Goal: Task Accomplishment & Management: Manage account settings

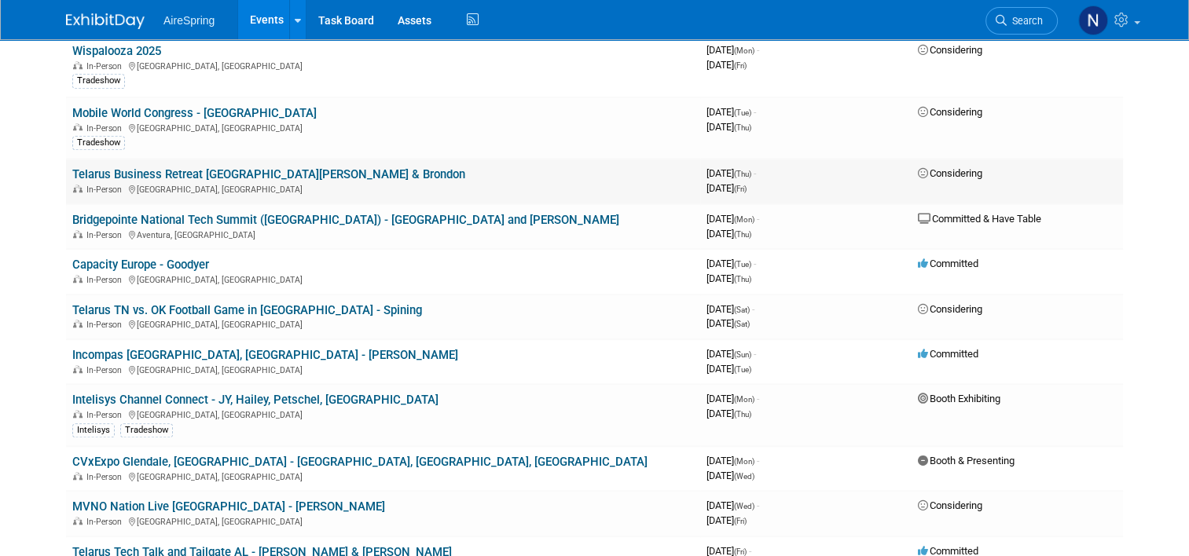
click at [283, 167] on link "Telarus Business Retreat [GEOGRAPHIC_DATA][PERSON_NAME] & Brondon" at bounding box center [268, 174] width 393 height 14
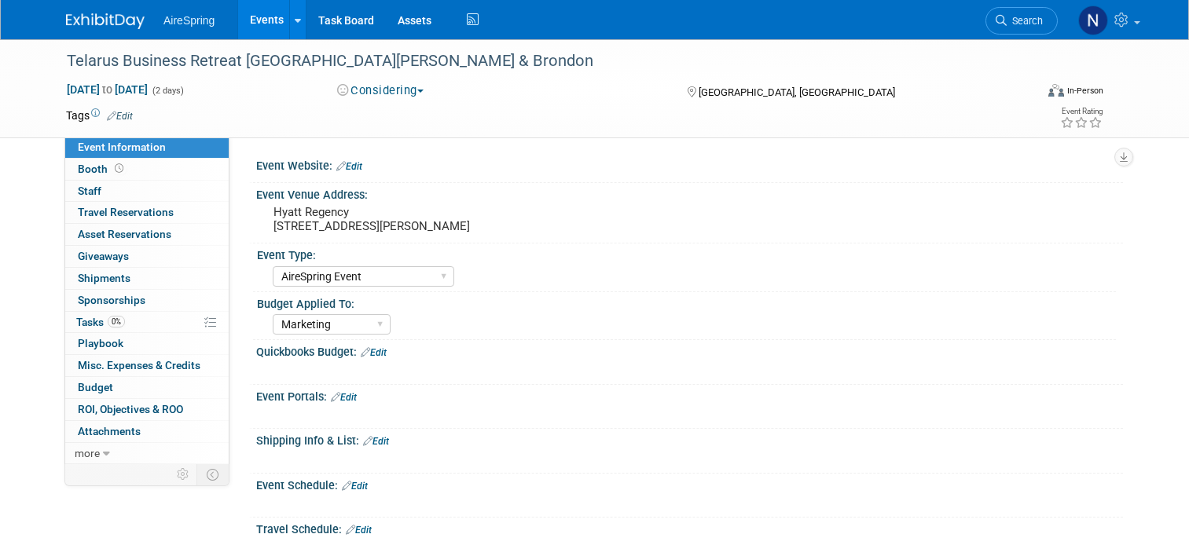
select select "AireSpring Event"
select select "Marketing"
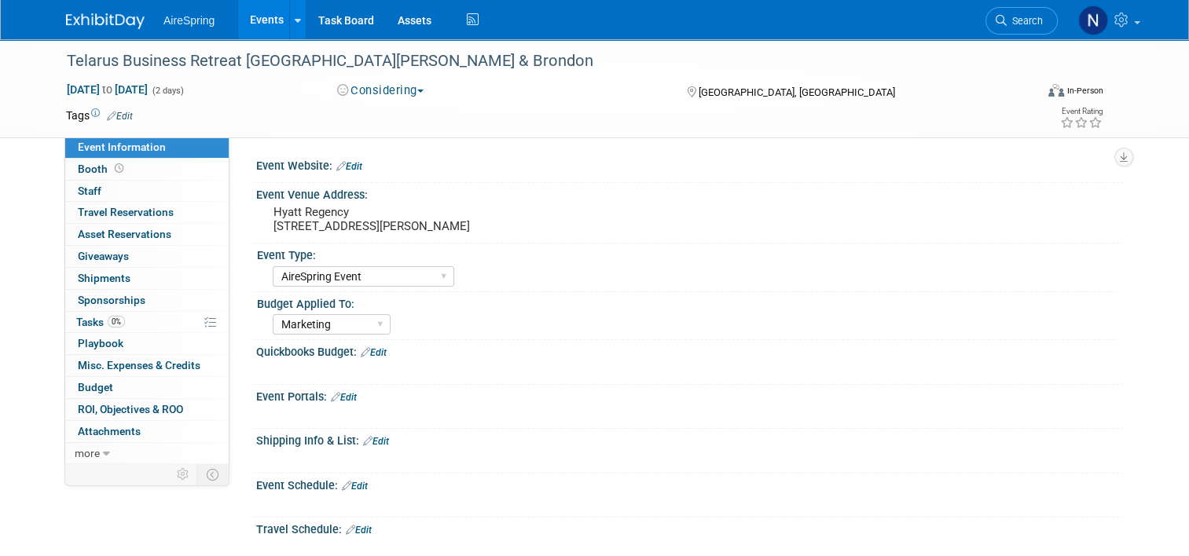
click at [241, 17] on link "Events" at bounding box center [266, 19] width 57 height 39
